Goal: Find contact information: Find contact information

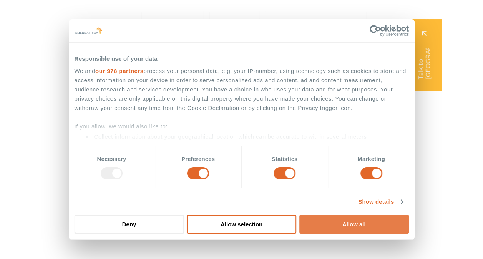
click at [364, 223] on button "Allow all" at bounding box center [353, 224] width 109 height 19
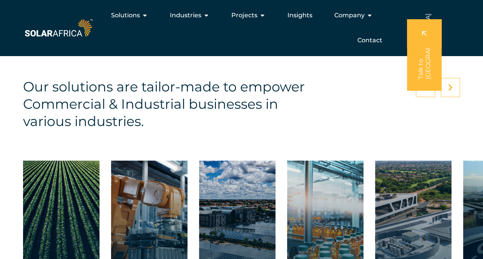
scroll to position [1034, 0]
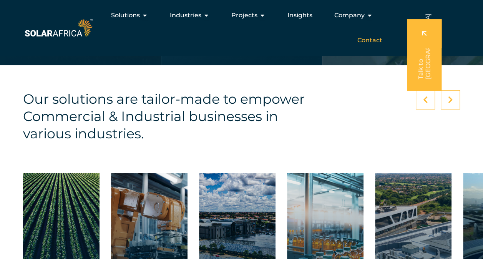
click at [368, 40] on span "Contact" at bounding box center [369, 40] width 25 height 9
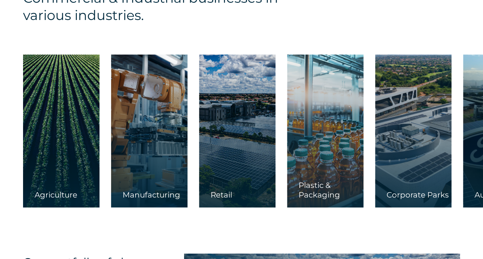
scroll to position [1190, 0]
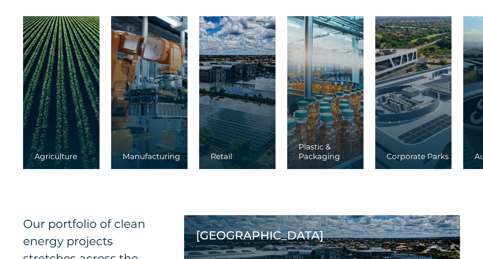
click at [317, 189] on div "Our solutions are tailor-made to empower Commercial & Industrial businesses in …" at bounding box center [241, 50] width 483 height 283
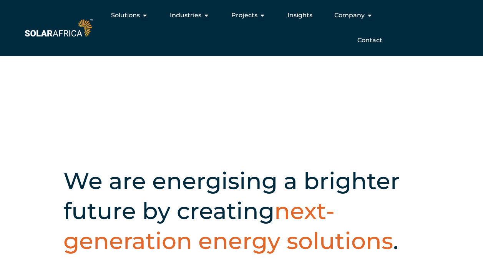
scroll to position [115, 0]
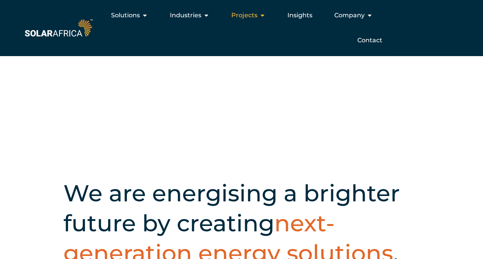
click at [261, 15] on icon "Menu" at bounding box center [262, 15] width 6 height 6
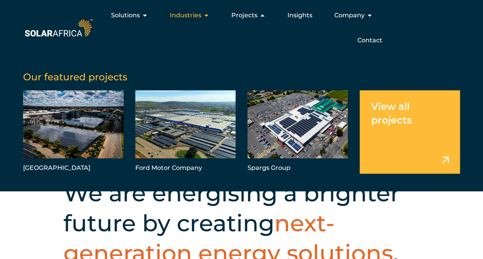
click at [204, 15] on icon "Menu" at bounding box center [206, 15] width 6 height 6
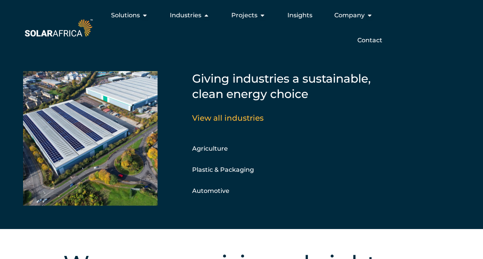
scroll to position [0, 0]
click at [369, 42] on span "Contact" at bounding box center [369, 40] width 25 height 9
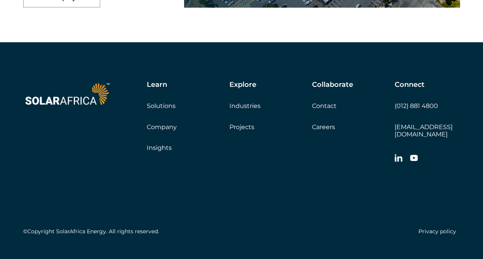
scroll to position [1282, 0]
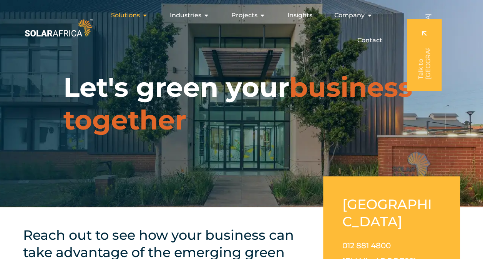
click at [146, 16] on icon "Menu" at bounding box center [145, 15] width 6 height 6
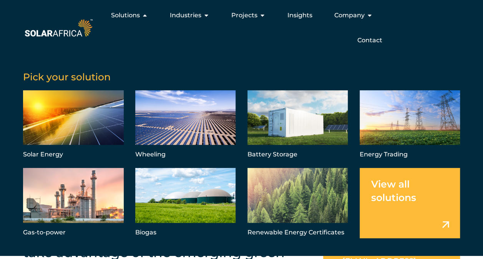
click at [409, 198] on link "Menu" at bounding box center [409, 203] width 101 height 70
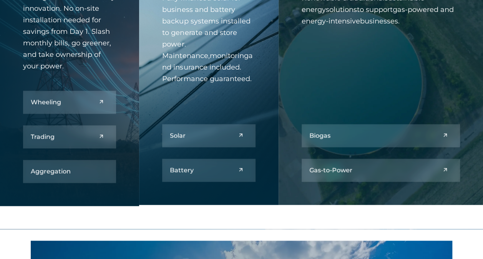
scroll to position [384, 0]
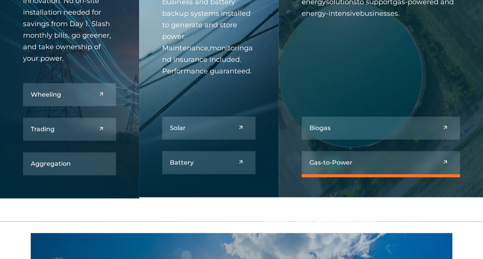
click at [366, 165] on link at bounding box center [380, 162] width 158 height 23
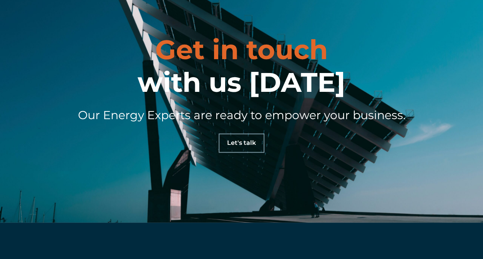
scroll to position [2073, 0]
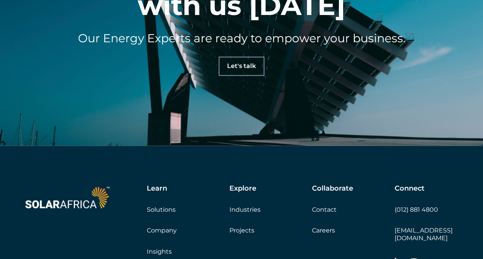
click at [240, 63] on span "Let's talk" at bounding box center [241, 66] width 29 height 6
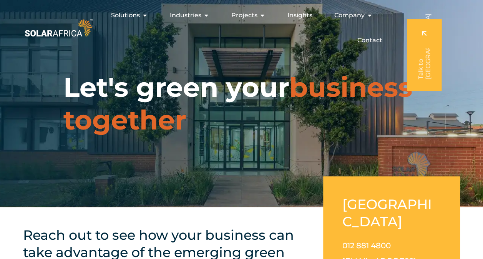
click at [422, 61] on link at bounding box center [424, 54] width 35 height 71
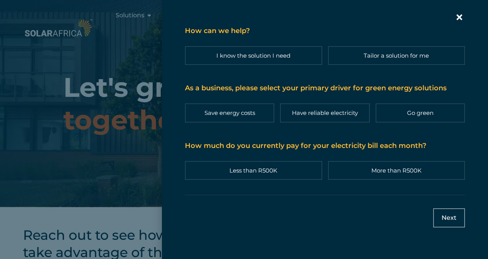
click at [458, 17] on icon "Contact form | Slide-in" at bounding box center [460, 18] width 12 height 12
